Goal: Transaction & Acquisition: Purchase product/service

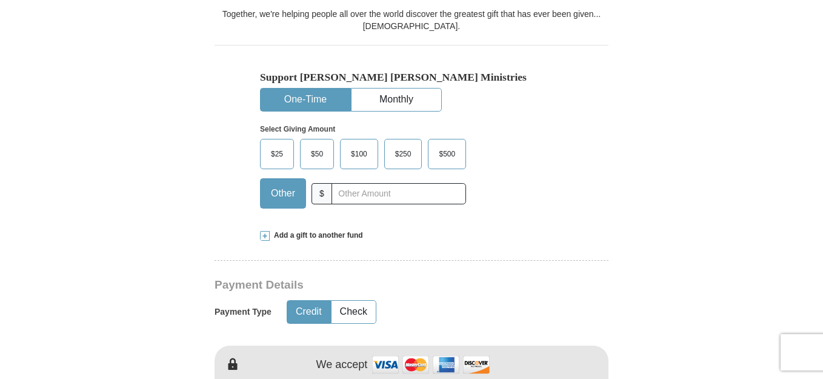
type input "14.00"
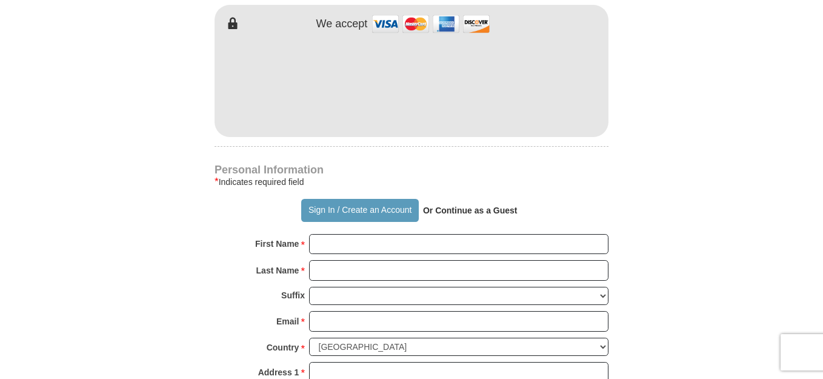
scroll to position [682, 0]
click at [329, 241] on input "First Name *" at bounding box center [458, 243] width 299 height 21
type input "[PERSON_NAME]"
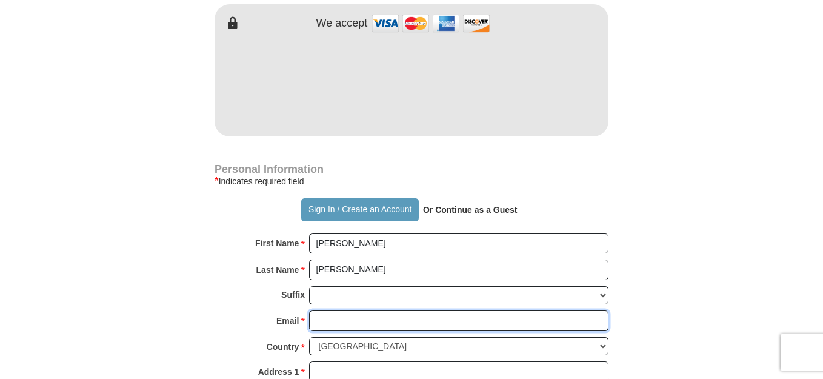
type input "[EMAIL_ADDRESS][DOMAIN_NAME]"
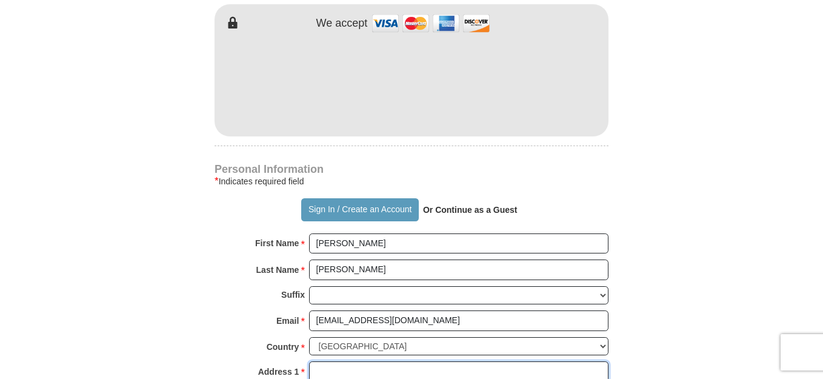
type input "[STREET_ADDRESS][PERSON_NAME]"
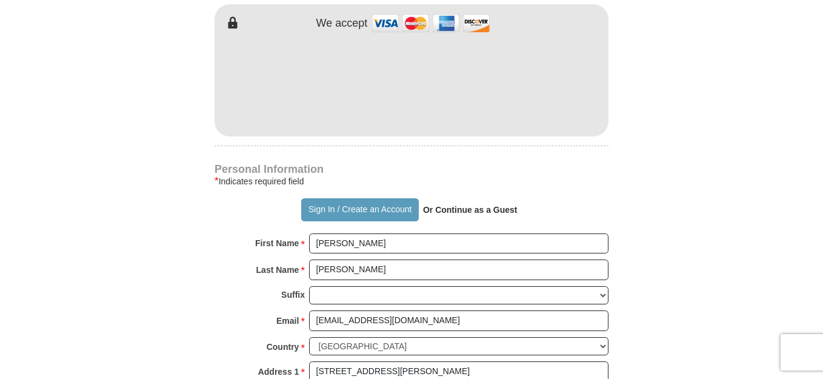
type input "[GEOGRAPHIC_DATA]"
select select "MI"
type input "48235"
type input "3134150378"
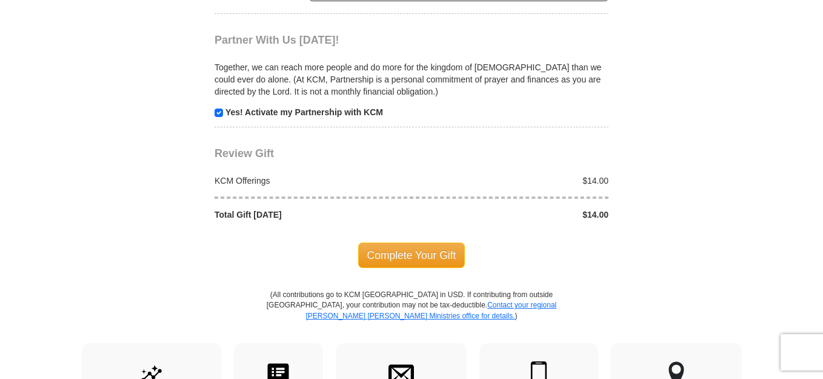
scroll to position [1193, 0]
click at [400, 250] on span "Complete Your Gift" at bounding box center [411, 254] width 107 height 25
